Goal: Task Accomplishment & Management: Manage account settings

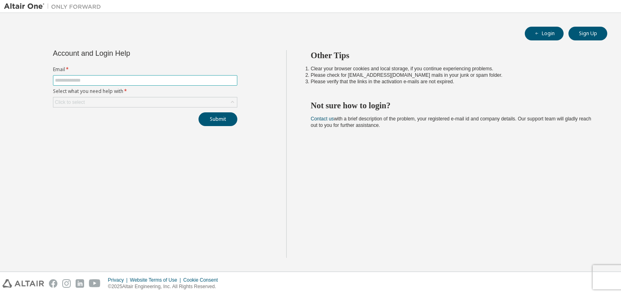
click at [191, 77] on input "text" at bounding box center [145, 80] width 180 height 6
type input "**********"
click at [179, 103] on div "Click to select" at bounding box center [144, 102] width 183 height 10
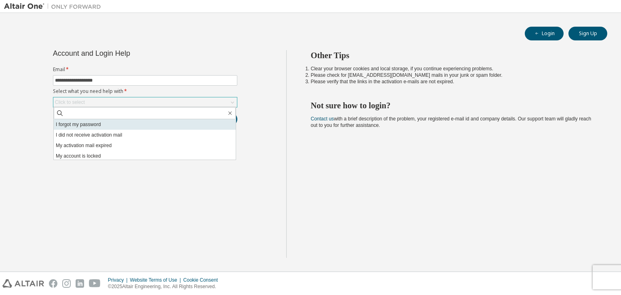
click at [160, 126] on li "I forgot my password" at bounding box center [145, 124] width 182 height 11
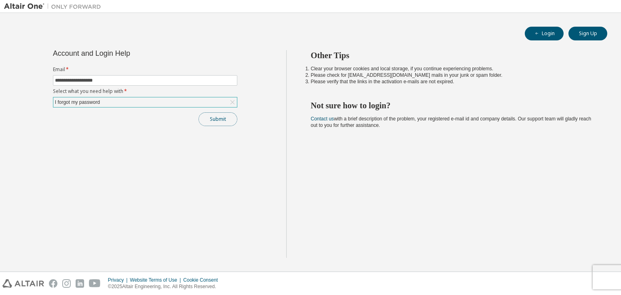
click at [211, 120] on button "Submit" at bounding box center [217, 119] width 39 height 14
click at [558, 32] on button "Login" at bounding box center [543, 34] width 39 height 14
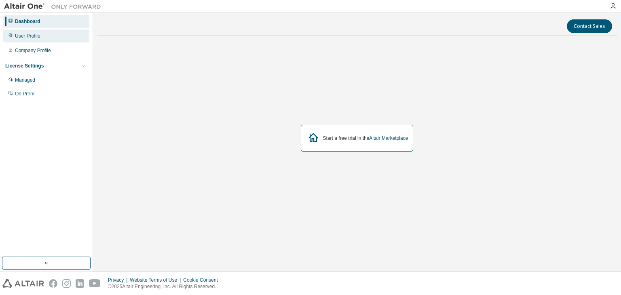
click at [57, 35] on div "User Profile" at bounding box center [46, 35] width 86 height 13
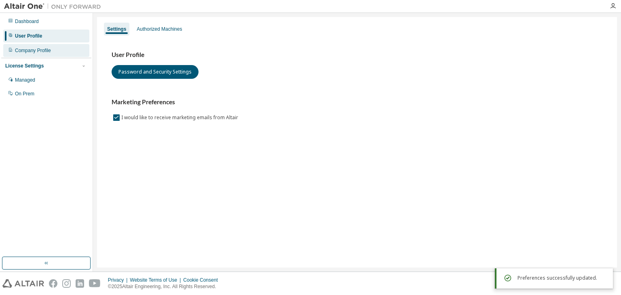
click at [53, 53] on div "Company Profile" at bounding box center [46, 50] width 86 height 13
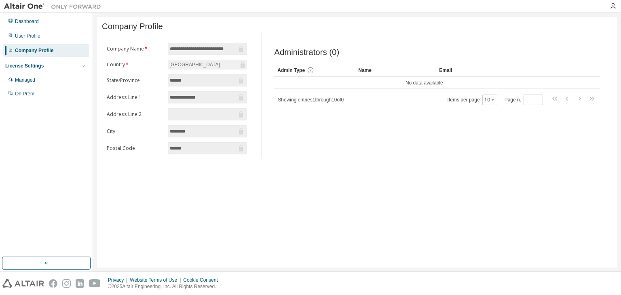
click at [32, 66] on div "License Settings" at bounding box center [24, 66] width 38 height 6
click at [85, 67] on icon "button" at bounding box center [83, 65] width 5 height 5
click at [57, 74] on div "Managed" at bounding box center [46, 80] width 86 height 13
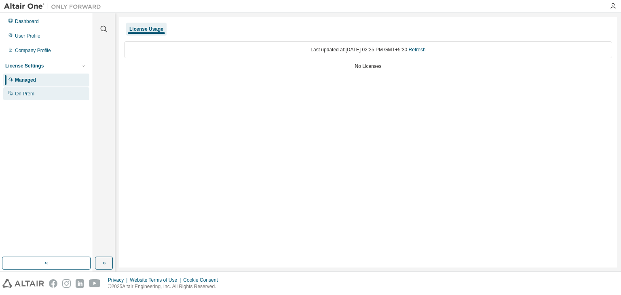
click at [48, 95] on div "On Prem" at bounding box center [46, 93] width 86 height 13
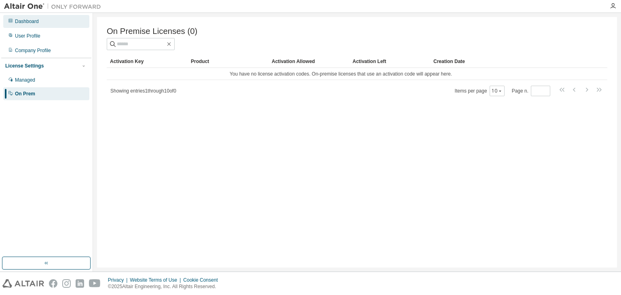
click at [53, 23] on div "Dashboard" at bounding box center [46, 21] width 86 height 13
